Goal: Task Accomplishment & Management: Use online tool/utility

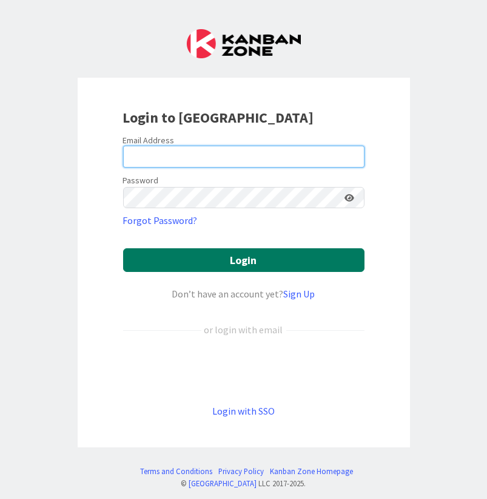
type input "[PERSON_NAME][EMAIL_ADDRESS][PERSON_NAME][DOMAIN_NAME]"
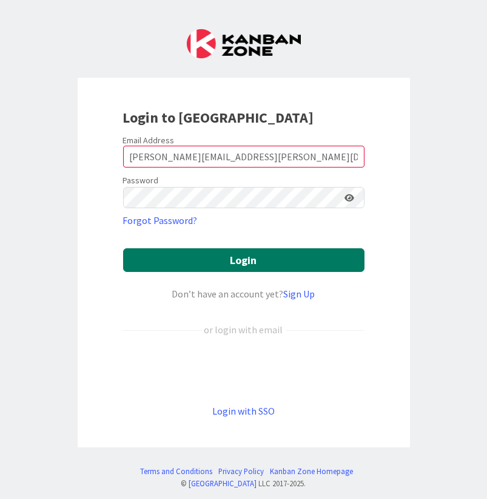
click at [240, 262] on button "Login" at bounding box center [244, 260] width 242 height 24
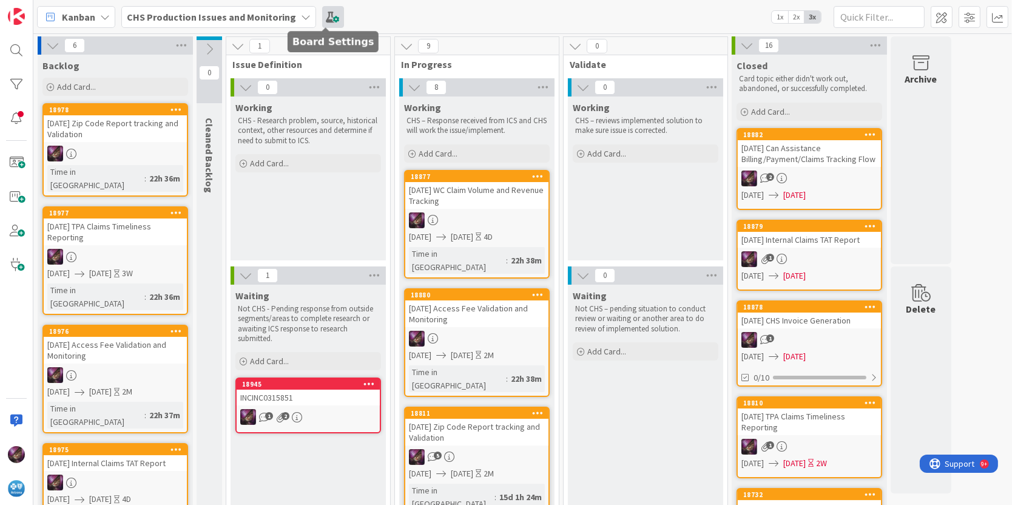
click at [322, 12] on span at bounding box center [333, 17] width 22 height 22
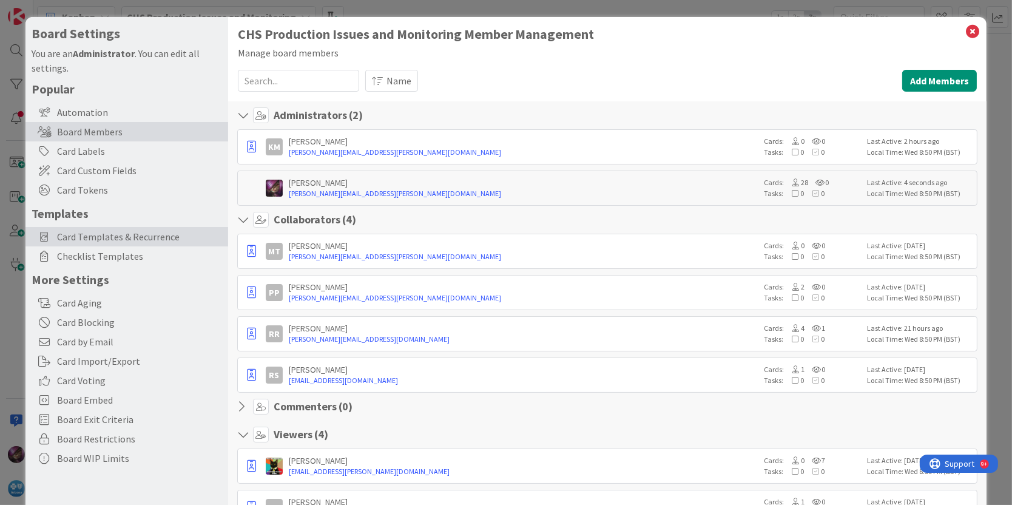
click at [138, 239] on span "Card Templates & Recurrence" at bounding box center [139, 236] width 165 height 15
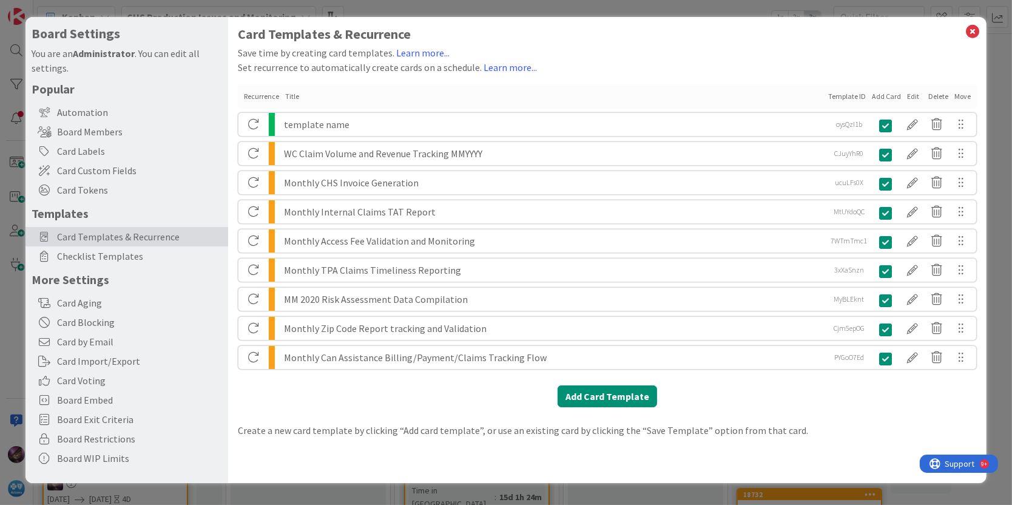
click at [344, 119] on div "template name" at bounding box center [554, 124] width 541 height 23
click at [487, 123] on div at bounding box center [913, 124] width 24 height 21
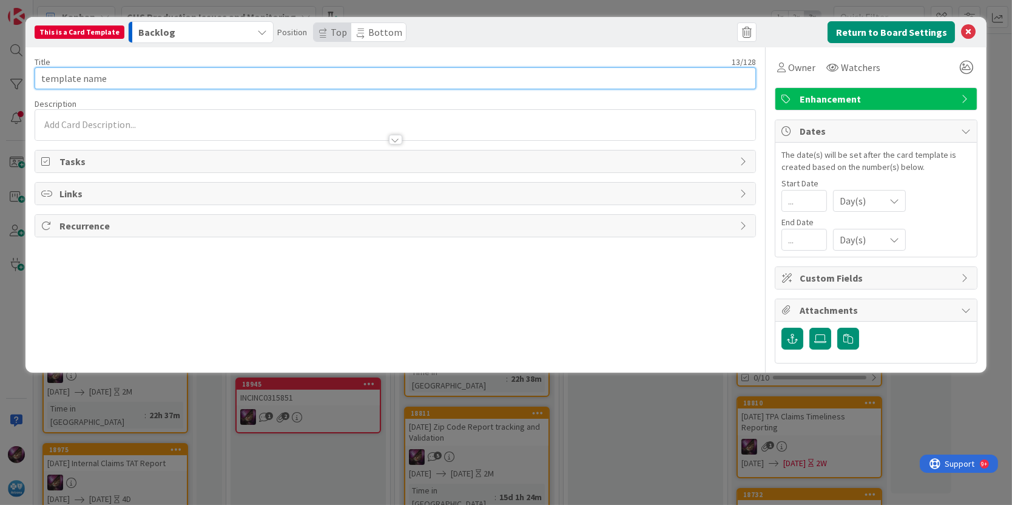
drag, startPoint x: 110, startPoint y: 73, endPoint x: -3, endPoint y: 83, distance: 113.9
click at [0, 83] on html "Kanban CHS Production Issues and Monitoring 1x 2x 3x 6 Backlog Add Card... 1897…" at bounding box center [506, 252] width 1012 height 505
type input "Monthly Mayo Enrollment Reporting"
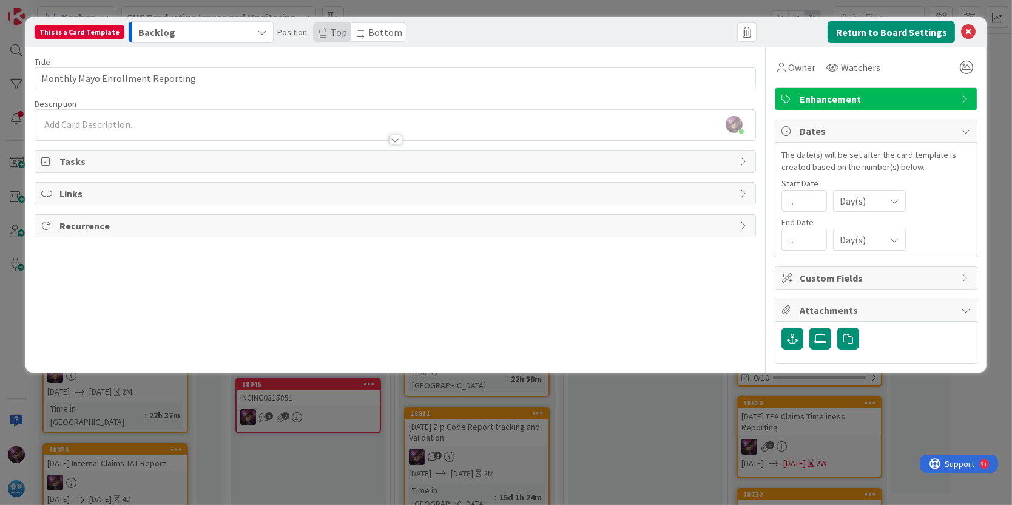
click at [132, 124] on div "[PERSON_NAME] just joined" at bounding box center [395, 125] width 721 height 30
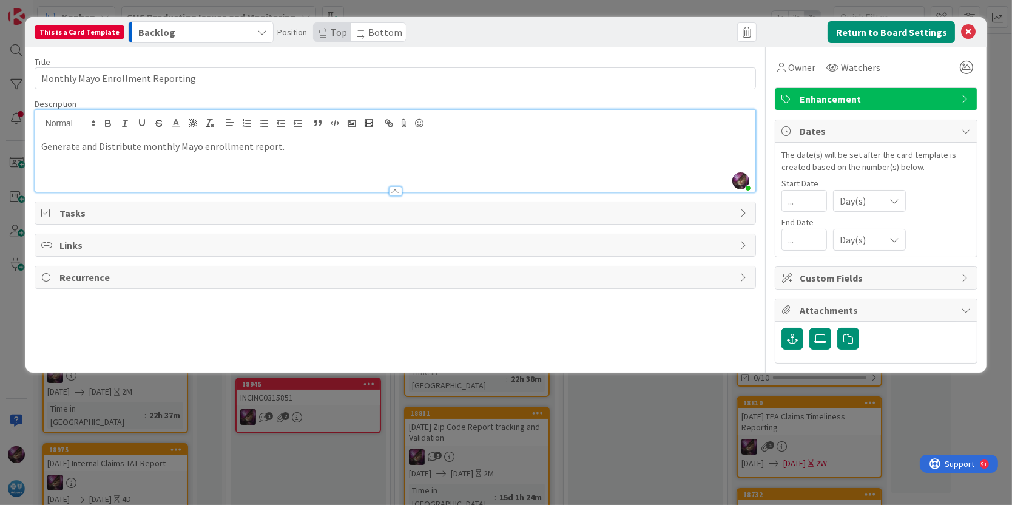
click at [487, 98] on span "Enhancement" at bounding box center [877, 99] width 155 height 15
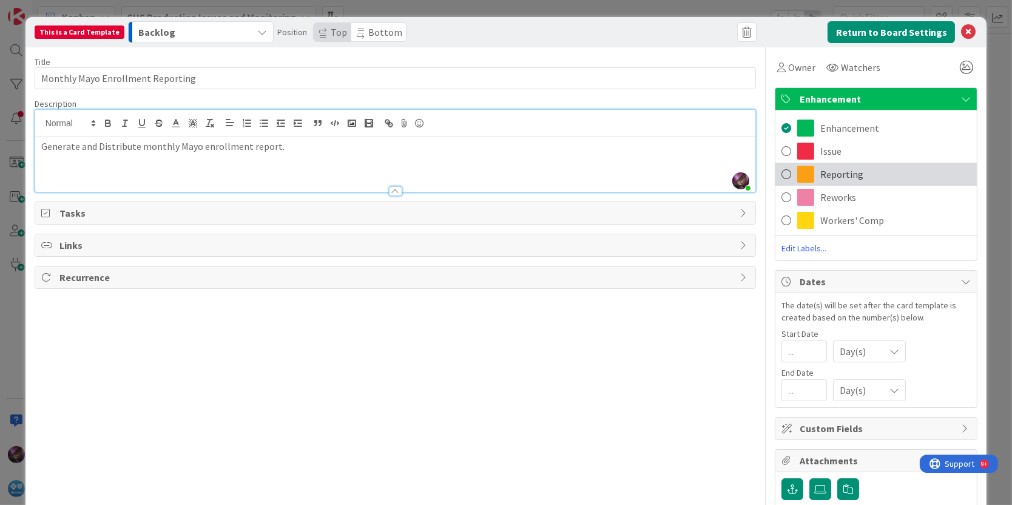
click at [487, 171] on span at bounding box center [787, 174] width 10 height 18
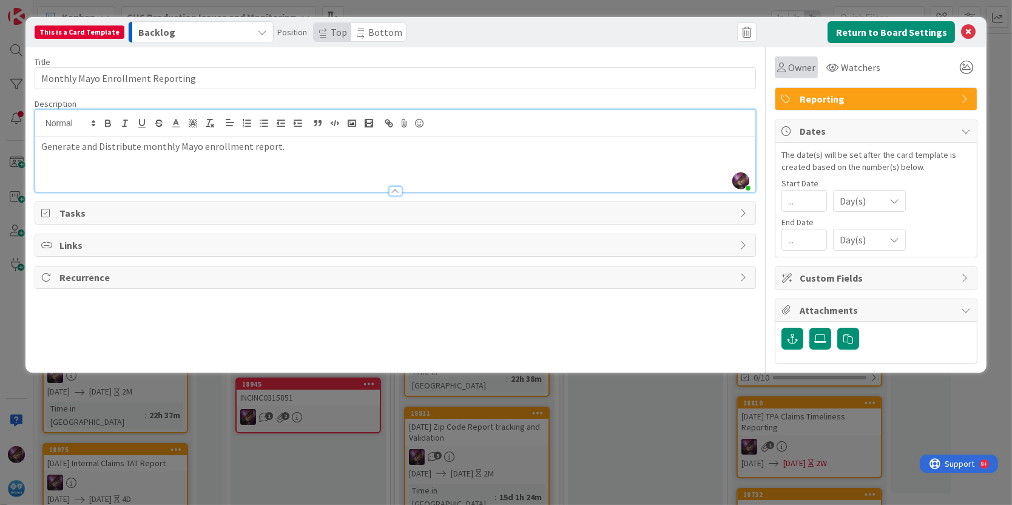
click at [487, 66] on span "Owner" at bounding box center [801, 67] width 27 height 15
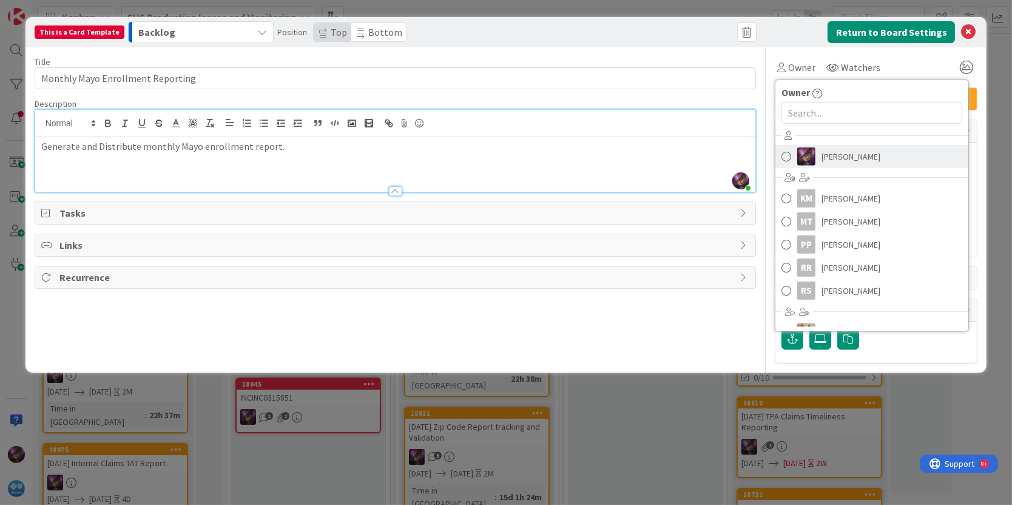
click at [487, 152] on span "[PERSON_NAME]" at bounding box center [851, 156] width 59 height 18
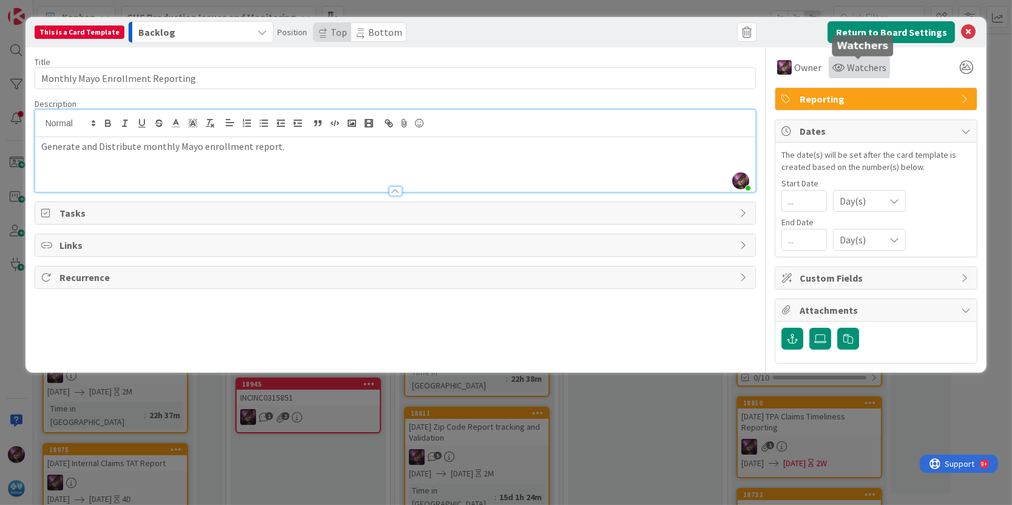
click at [487, 66] on span "Watchers" at bounding box center [866, 67] width 39 height 15
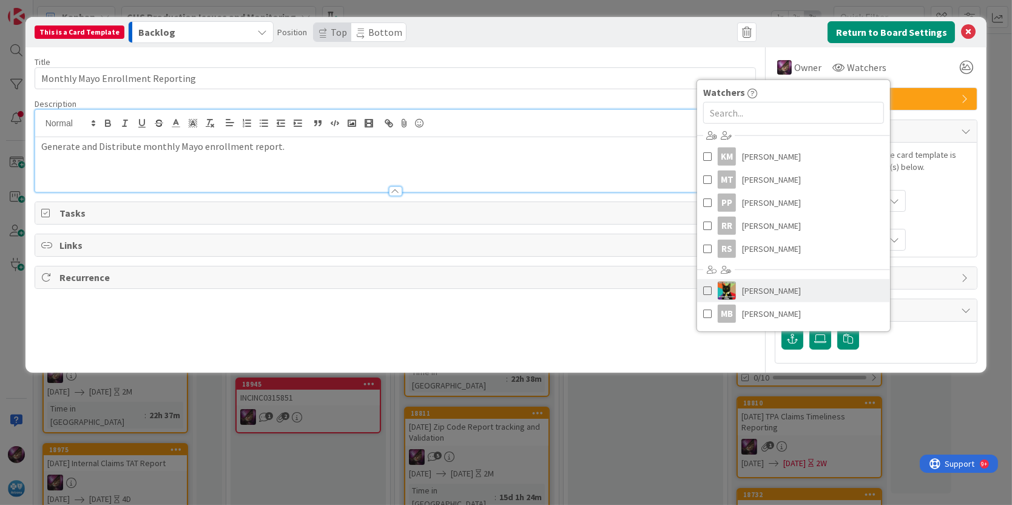
click at [487, 287] on span "[PERSON_NAME]" at bounding box center [771, 291] width 59 height 18
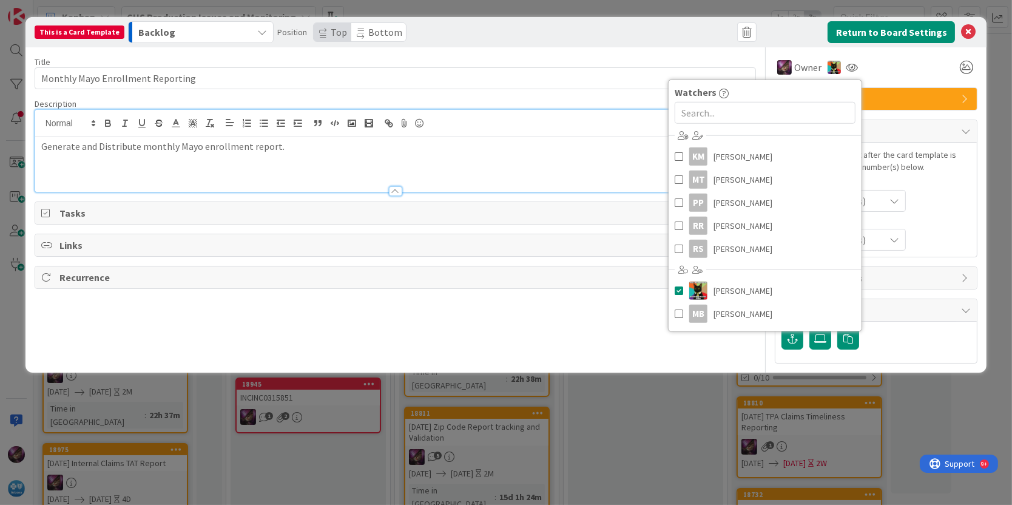
click at [455, 339] on div "Title 33 / 128 Monthly Mayo Enrollment Reporting Description [PERSON_NAME] just…" at bounding box center [396, 205] width 722 height 316
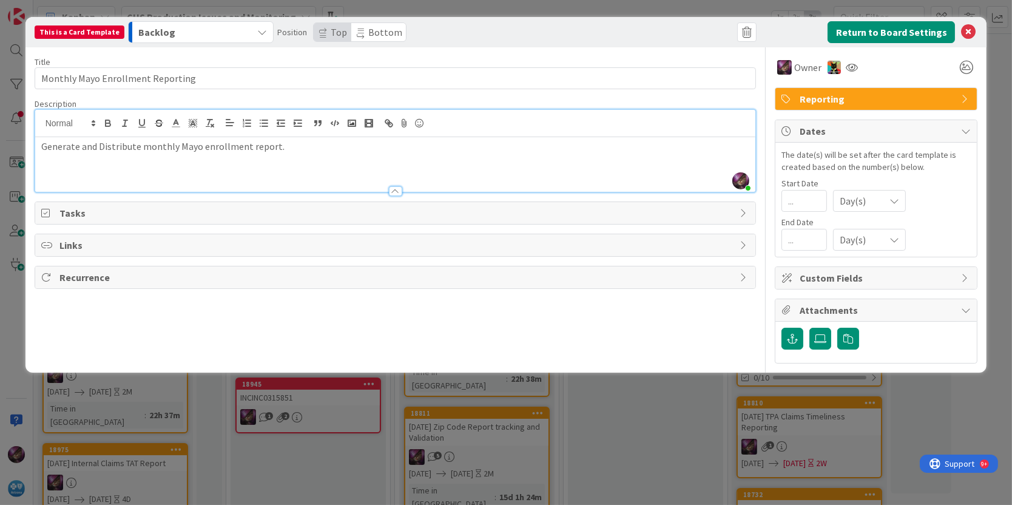
click at [299, 142] on p "Generate and Distribute monthly Mayo enrollment report." at bounding box center [395, 147] width 709 height 14
click at [320, 36] on icon at bounding box center [323, 36] width 7 height 7
click at [487, 129] on icon at bounding box center [966, 131] width 10 height 10
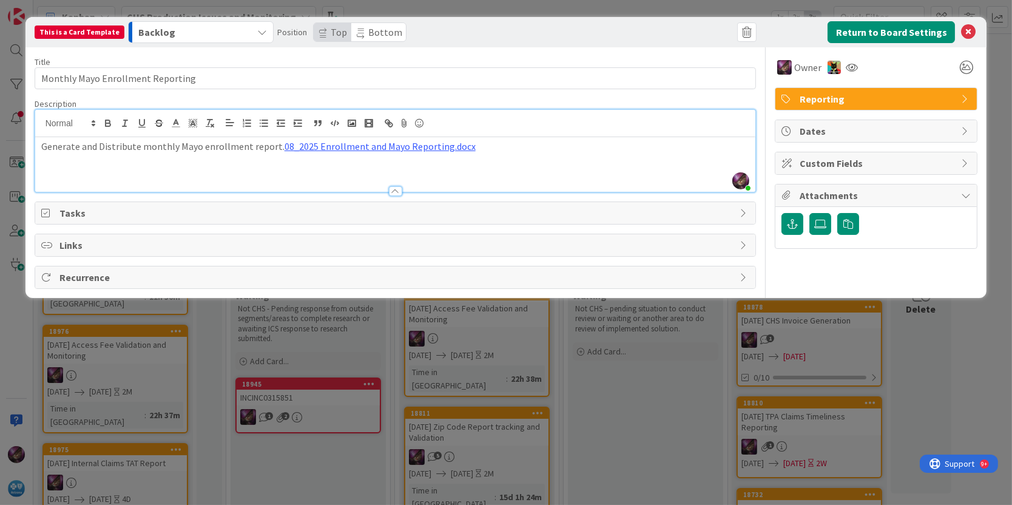
click at [487, 163] on icon at bounding box center [966, 163] width 10 height 10
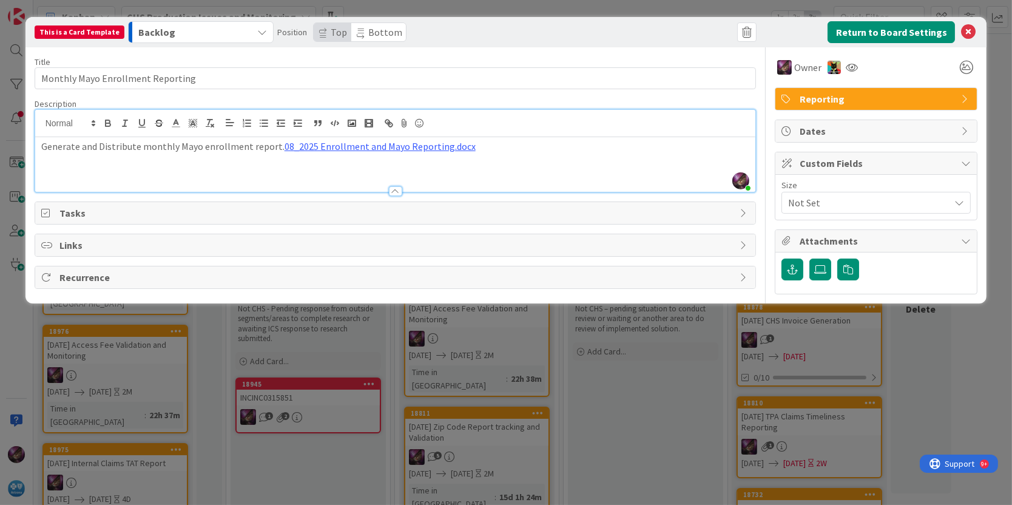
click at [487, 163] on icon at bounding box center [966, 163] width 10 height 10
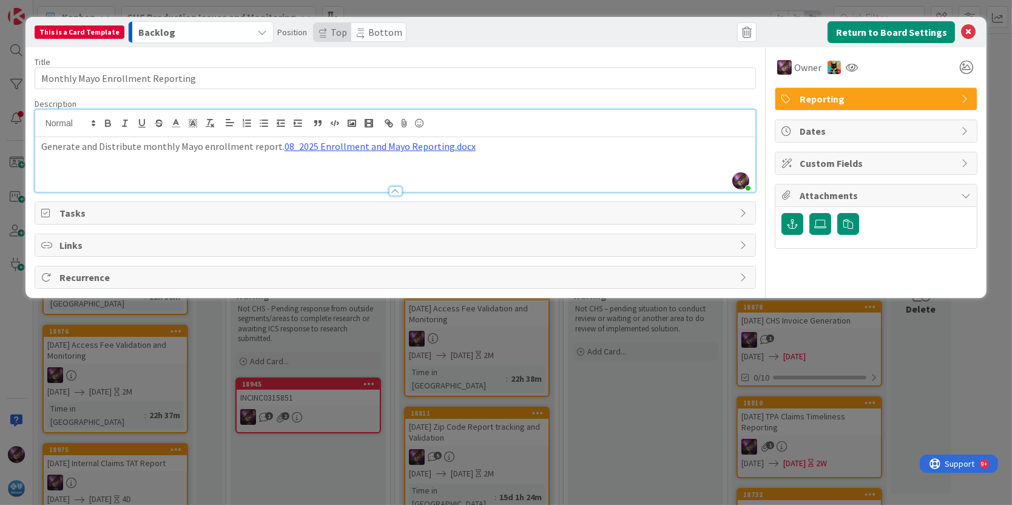
click at [487, 191] on icon at bounding box center [966, 196] width 10 height 10
click at [487, 34] on icon at bounding box center [968, 32] width 15 height 15
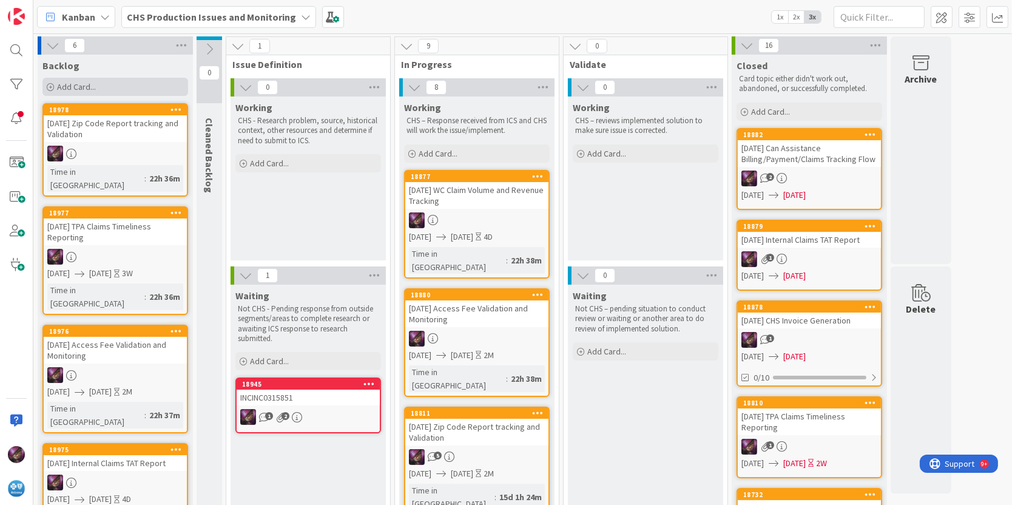
click at [70, 85] on span "Add Card..." at bounding box center [76, 86] width 39 height 11
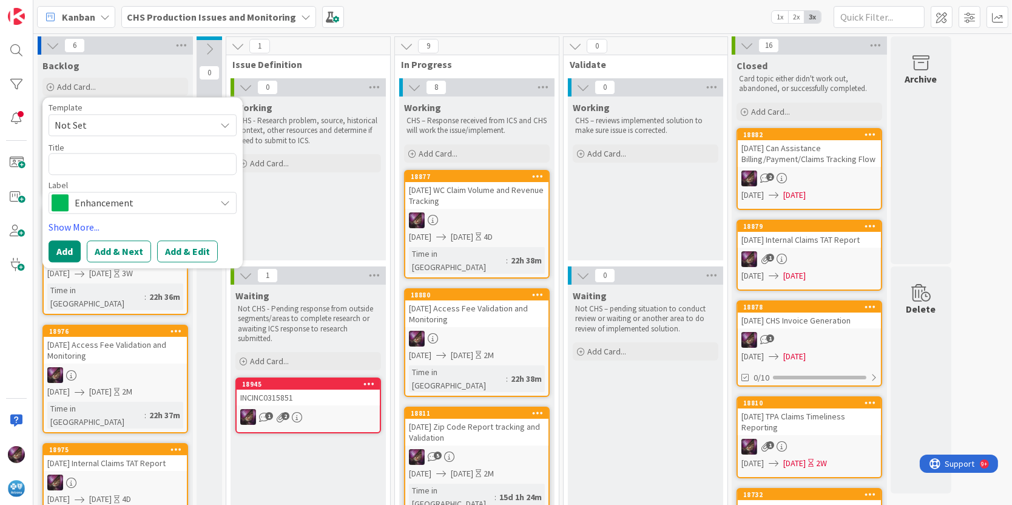
click at [97, 124] on span "Not Set" at bounding box center [131, 125] width 152 height 16
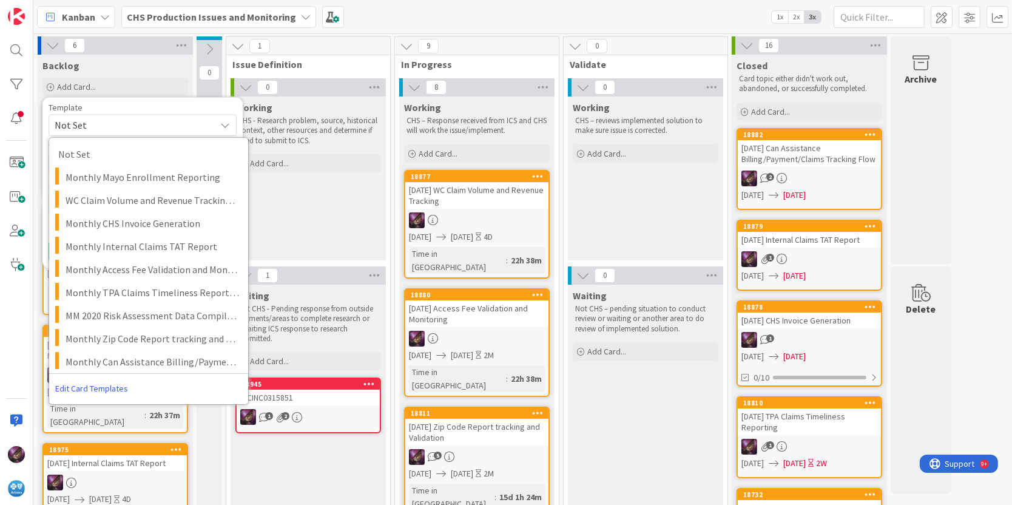
click at [97, 124] on span "Not Set" at bounding box center [131, 125] width 152 height 16
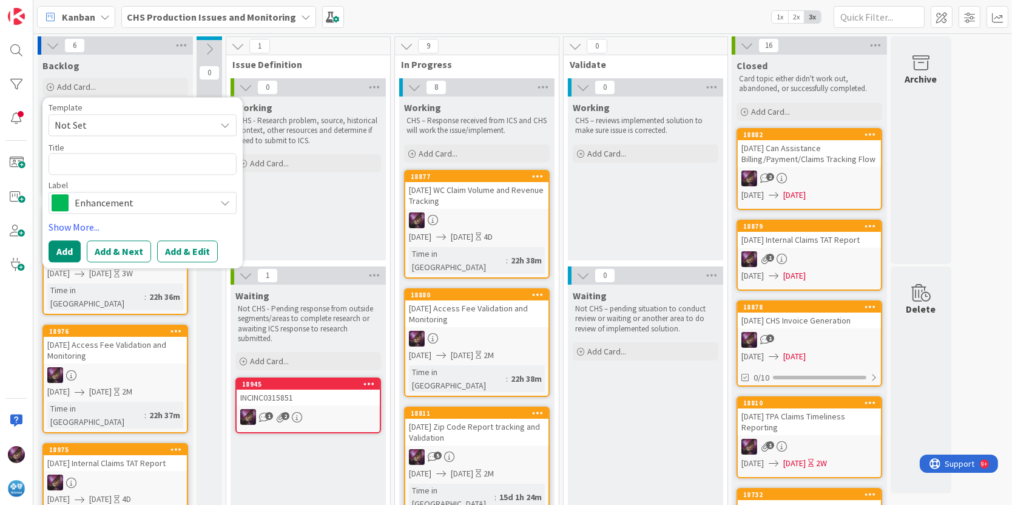
click at [97, 123] on span "Not Set" at bounding box center [131, 125] width 152 height 16
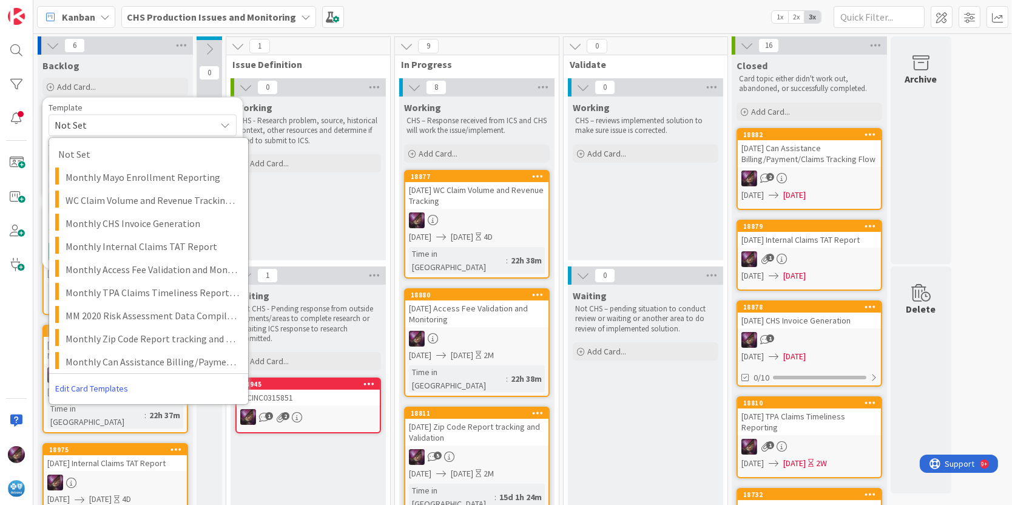
click at [97, 123] on span "Not Set" at bounding box center [131, 125] width 152 height 16
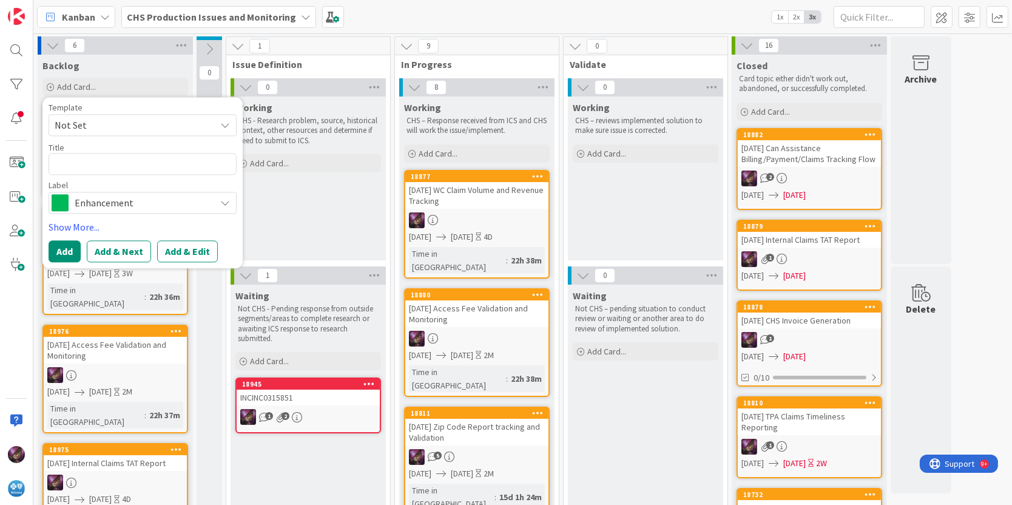
click at [477, 16] on div "Kanban CHS Production Issues and Monitoring 1x 2x 3x" at bounding box center [522, 16] width 979 height 33
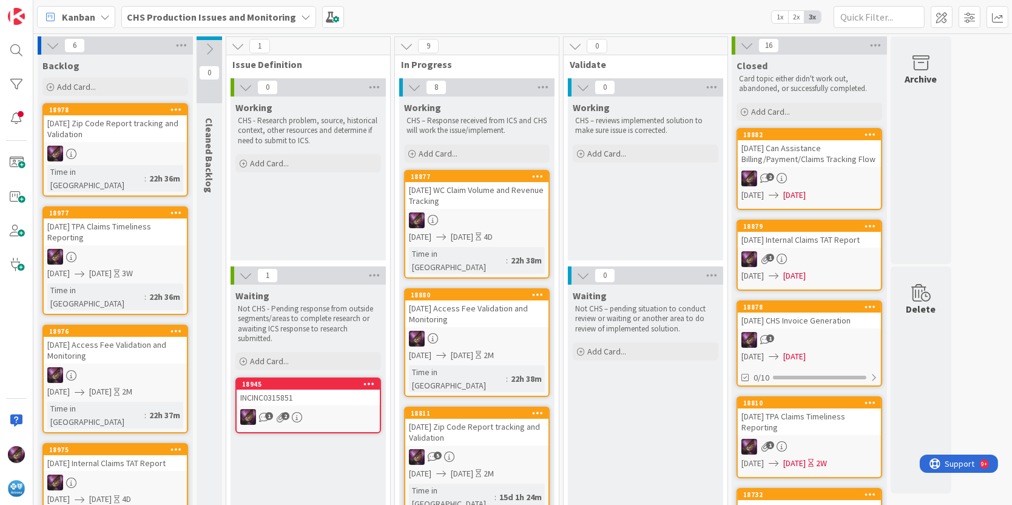
click at [487, 16] on span "2x" at bounding box center [796, 17] width 16 height 12
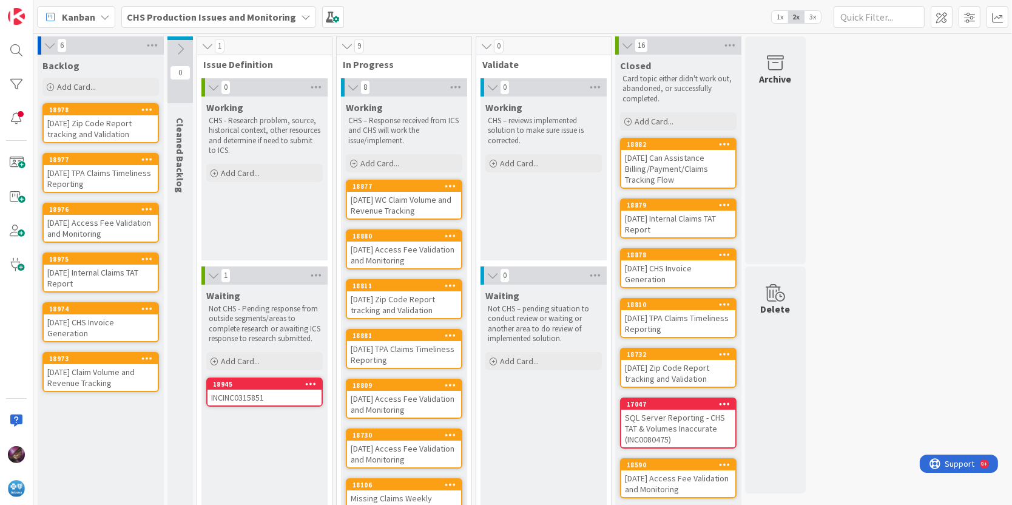
click at [487, 19] on span "3x" at bounding box center [813, 17] width 16 height 12
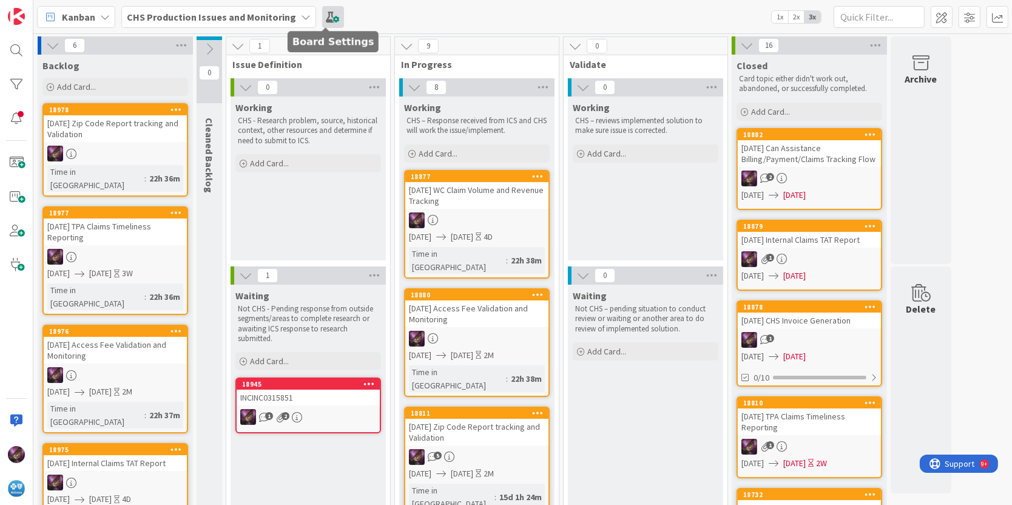
click at [325, 7] on span at bounding box center [333, 17] width 22 height 22
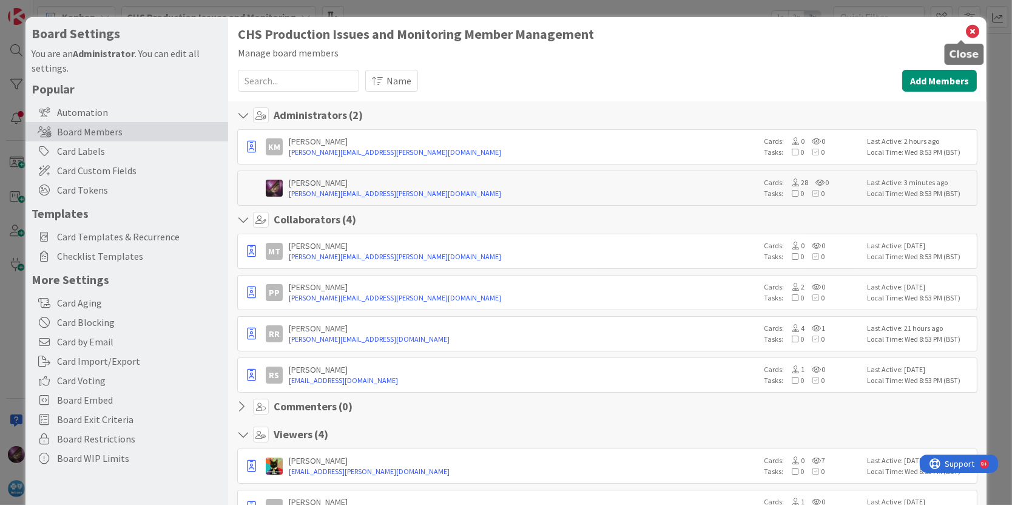
click at [487, 33] on icon at bounding box center [973, 31] width 16 height 17
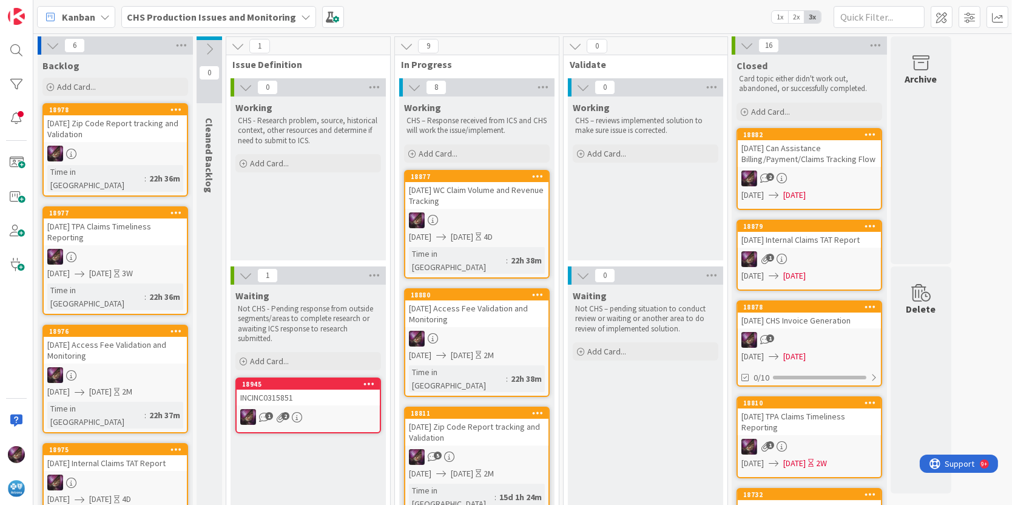
click at [248, 13] on b "CHS Production Issues and Monitoring" at bounding box center [211, 17] width 169 height 12
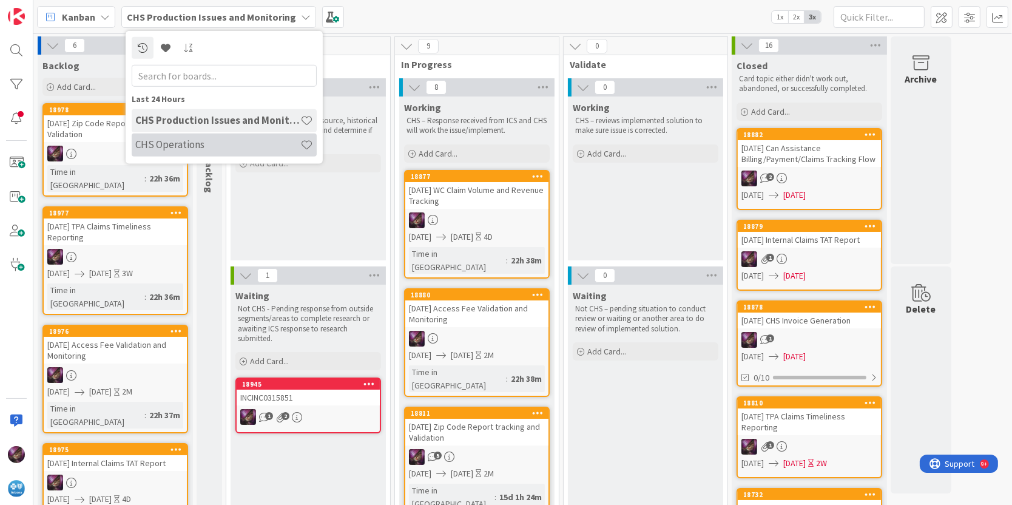
click at [198, 139] on h4 "CHS Operations" at bounding box center [217, 144] width 165 height 12
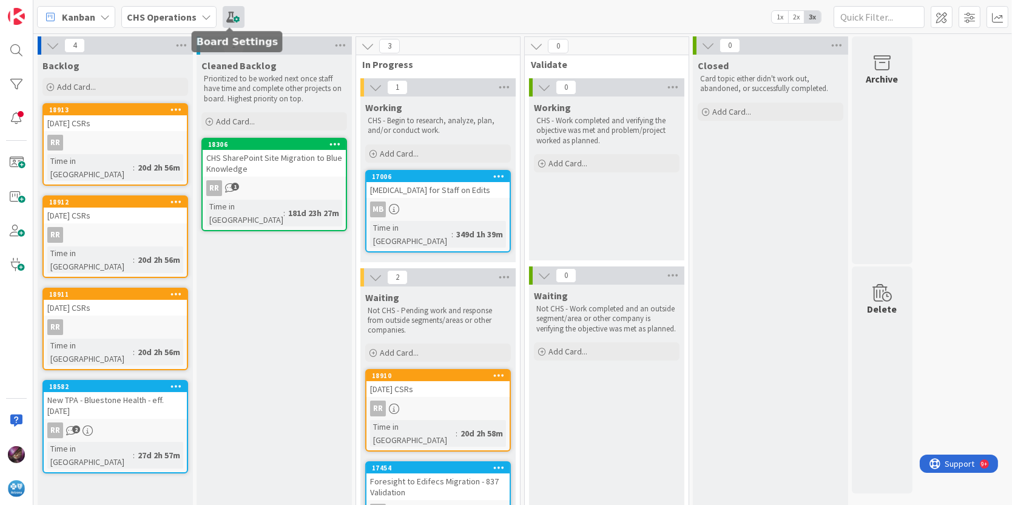
click at [231, 12] on span at bounding box center [234, 17] width 22 height 22
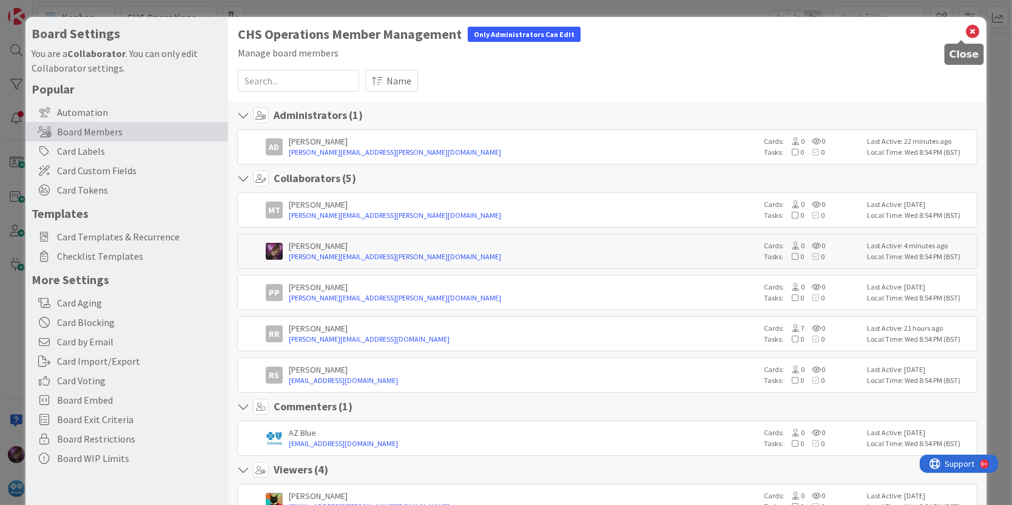
click at [487, 25] on icon at bounding box center [973, 31] width 16 height 17
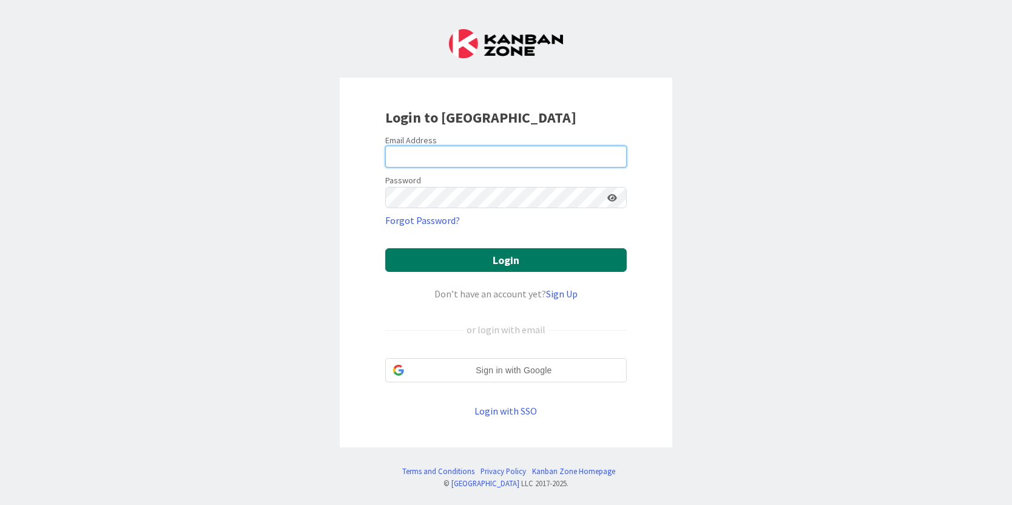
type input "[PERSON_NAME][EMAIL_ADDRESS][PERSON_NAME][DOMAIN_NAME]"
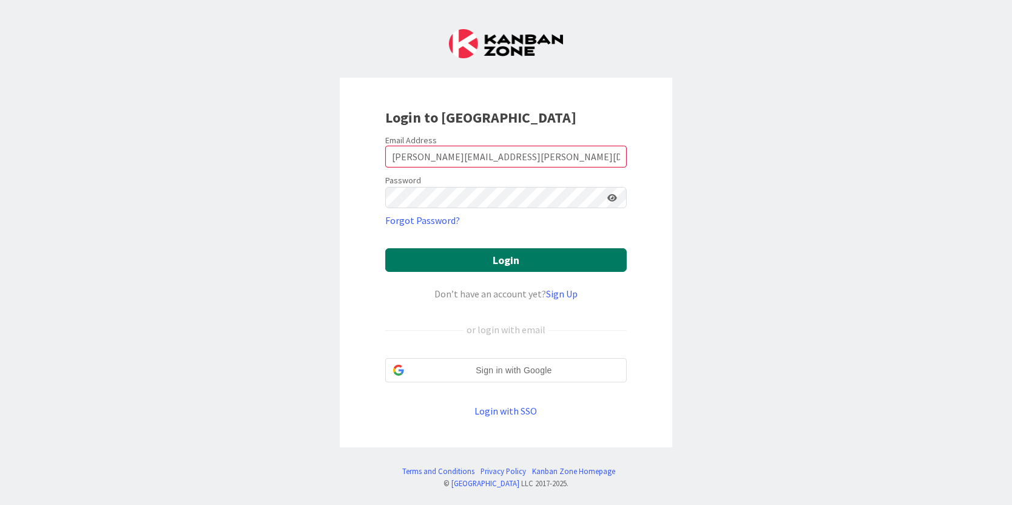
click at [430, 260] on button "Login" at bounding box center [506, 260] width 242 height 24
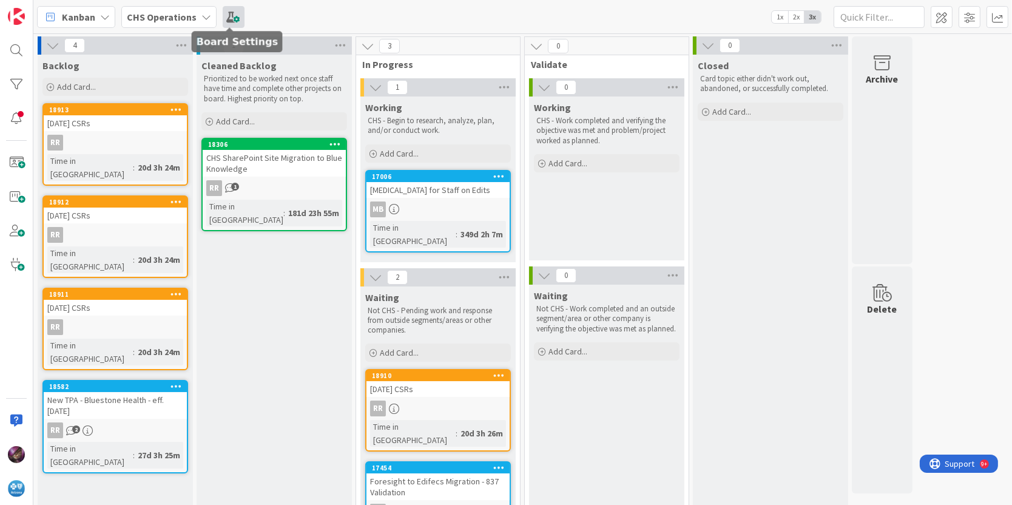
click at [236, 20] on span at bounding box center [234, 17] width 22 height 22
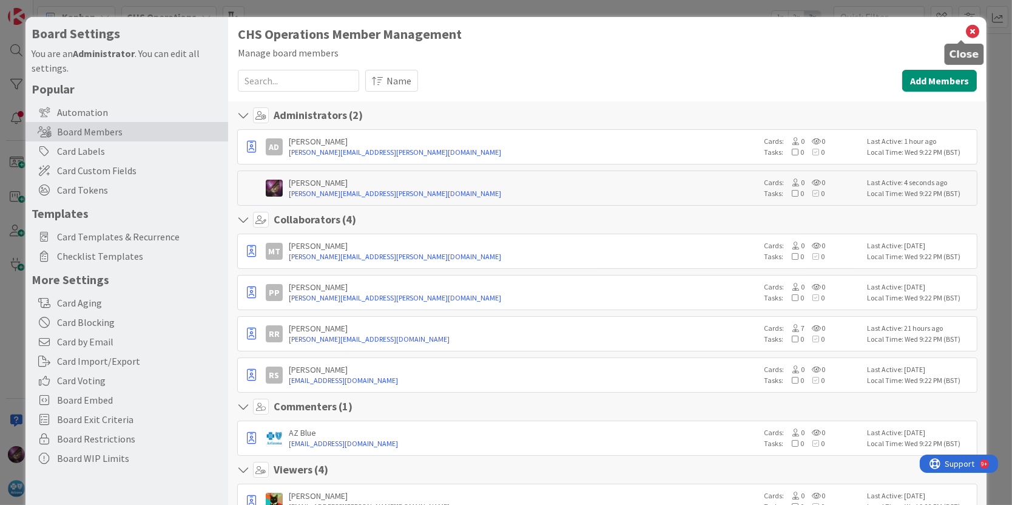
click at [965, 29] on icon at bounding box center [973, 31] width 16 height 17
